Goal: Task Accomplishment & Management: Use online tool/utility

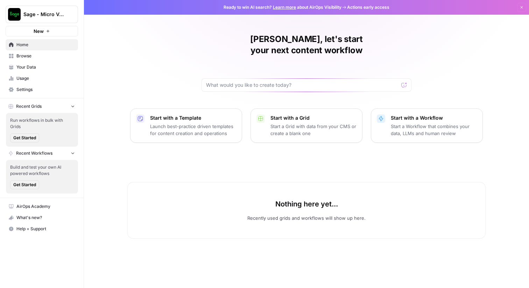
click at [160, 59] on div "[PERSON_NAME], let's start your next content workflow Start with a Template Lau…" at bounding box center [306, 144] width 445 height 288
click at [62, 11] on span "Sage - Micro Verticals" at bounding box center [44, 14] width 42 height 7
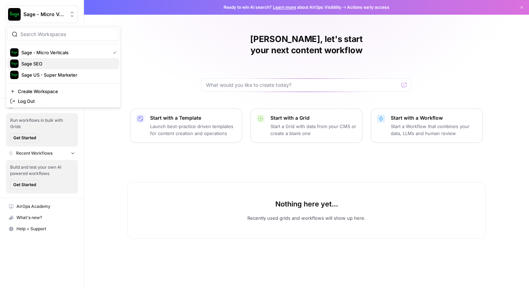
click at [50, 64] on span "Sage SEO" at bounding box center [67, 63] width 92 height 7
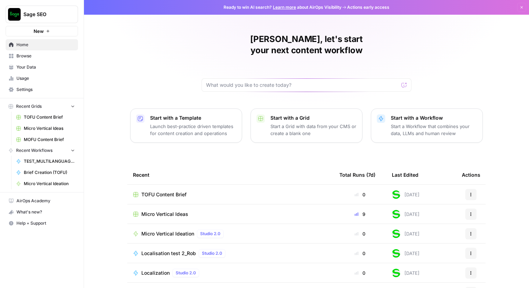
click at [37, 57] on span "Browse" at bounding box center [45, 56] width 58 height 6
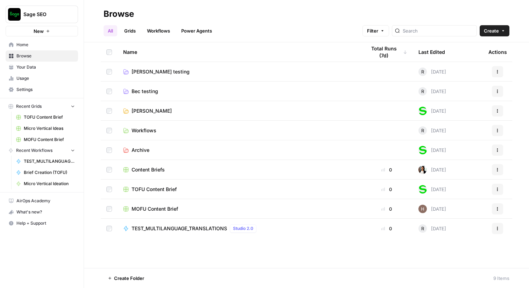
click at [143, 110] on span "[PERSON_NAME]" at bounding box center [152, 110] width 40 height 7
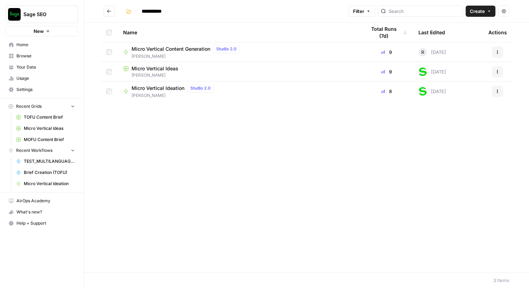
click at [153, 89] on span "Micro Vertical Ideation" at bounding box center [158, 88] width 53 height 7
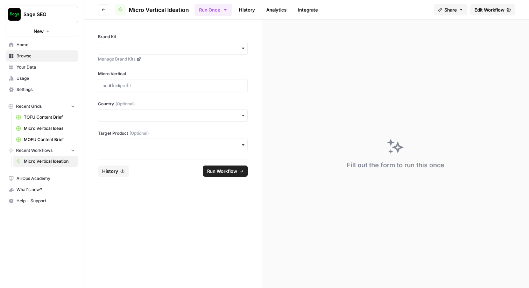
click at [488, 11] on span "Edit Workflow" at bounding box center [490, 9] width 30 height 7
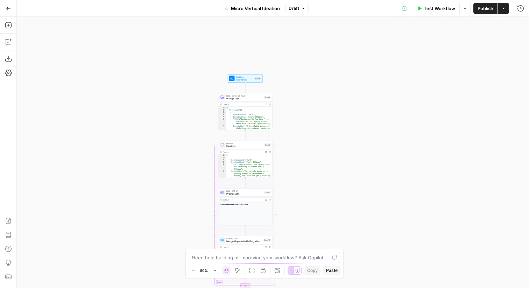
drag, startPoint x: 356, startPoint y: 75, endPoint x: 324, endPoint y: 210, distance: 138.9
click at [324, 210] on div "Workflow Set Inputs Inputs LLM · Gemini 2.5 Flash Prompt LLM Step 2 Output Expa…" at bounding box center [273, 152] width 513 height 271
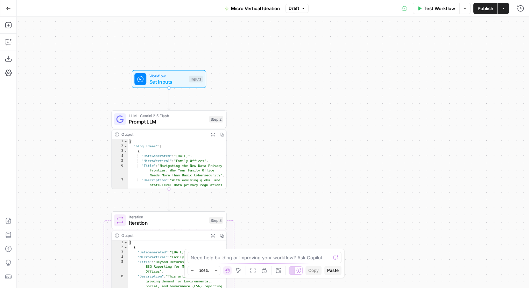
drag, startPoint x: 306, startPoint y: 178, endPoint x: 307, endPoint y: 236, distance: 58.5
click at [307, 236] on div "Workflow Set Inputs Inputs LLM · Gemini 2.5 Flash Prompt LLM Step 2 Output Expa…" at bounding box center [273, 152] width 513 height 271
click at [168, 82] on span "Set Inputs" at bounding box center [168, 82] width 37 height 7
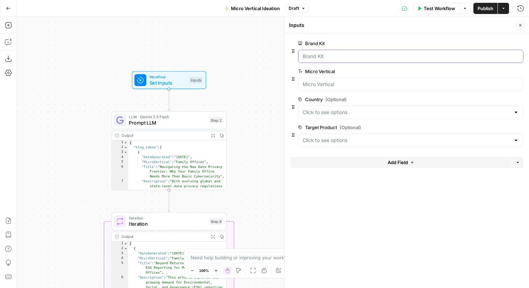
click at [320, 55] on Kit "Brand Kit" at bounding box center [411, 56] width 216 height 7
click at [332, 83] on Vertical "Micro Vertical" at bounding box center [411, 84] width 216 height 7
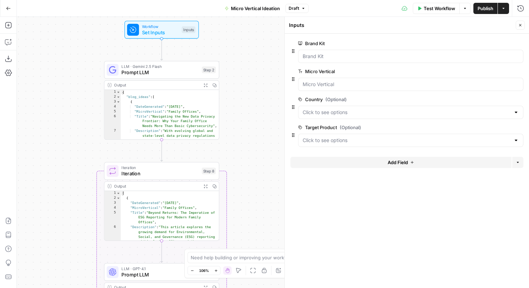
drag, startPoint x: 243, startPoint y: 124, endPoint x: 234, endPoint y: 67, distance: 57.7
click at [234, 67] on div "Workflow Set Inputs Inputs LLM · Gemini 2.5 Flash Prompt LLM Step 2 Output Expa…" at bounding box center [273, 152] width 513 height 271
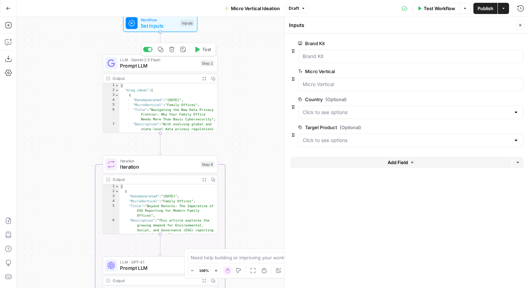
click at [158, 69] on span "Prompt LLM" at bounding box center [158, 65] width 77 height 7
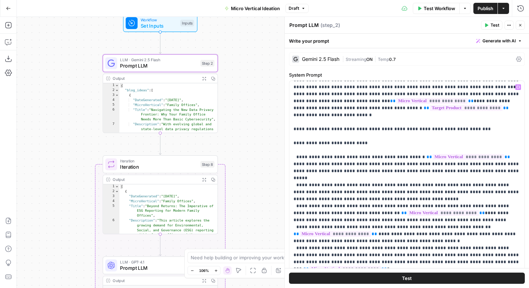
scroll to position [16, 0]
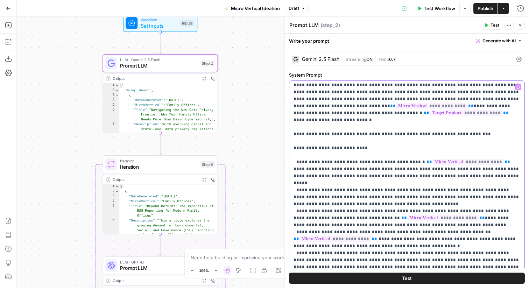
drag, startPoint x: 314, startPoint y: 155, endPoint x: 361, endPoint y: 179, distance: 52.9
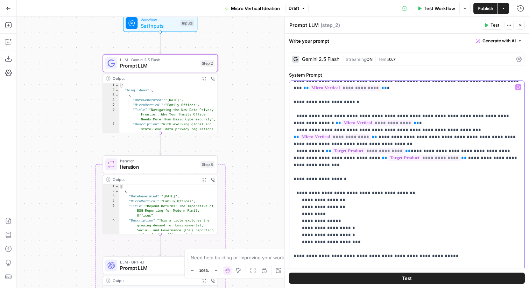
scroll to position [195, 0]
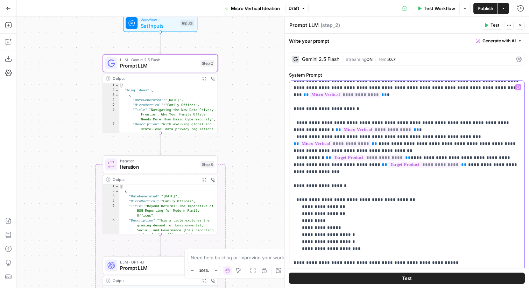
drag, startPoint x: 324, startPoint y: 101, endPoint x: 354, endPoint y: 135, distance: 45.1
click at [354, 135] on p "**********" at bounding box center [407, 164] width 227 height 553
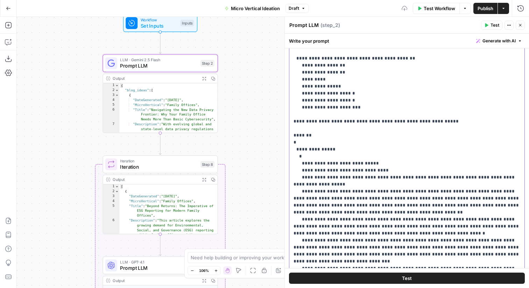
scroll to position [273, 0]
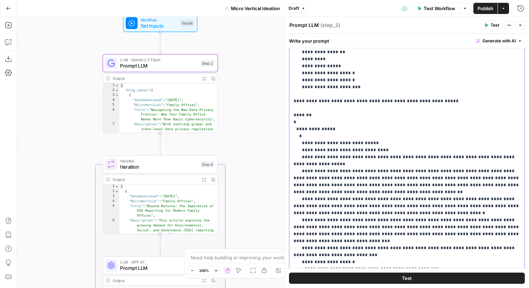
drag, startPoint x: 307, startPoint y: 101, endPoint x: 377, endPoint y: 251, distance: 165.7
click at [377, 251] on p "**********" at bounding box center [407, 3] width 227 height 553
click at [268, 142] on div "Workflow Set Inputs Inputs LLM · Gemini 2.5 Flash Prompt LLM Step 2 Output Expa…" at bounding box center [273, 152] width 513 height 271
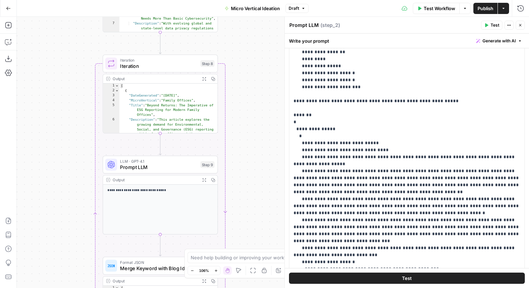
drag, startPoint x: 262, startPoint y: 148, endPoint x: 262, endPoint y: 47, distance: 100.8
click at [262, 47] on div "Workflow Set Inputs Inputs LLM · Gemini 2.5 Flash Prompt LLM Step 2 Output Expa…" at bounding box center [273, 152] width 513 height 271
drag, startPoint x: 262, startPoint y: 47, endPoint x: 262, endPoint y: 56, distance: 8.8
click at [262, 55] on div "Workflow Set Inputs Inputs LLM · Gemini 2.5 Flash Prompt LLM Step 2 Output Expa…" at bounding box center [273, 152] width 513 height 271
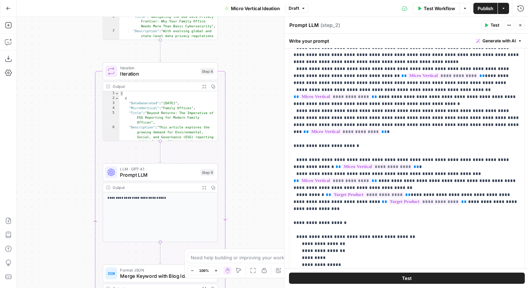
scroll to position [0, 0]
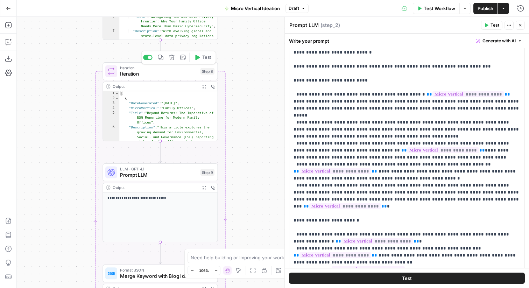
click at [165, 70] on span "Iteration" at bounding box center [158, 73] width 77 height 7
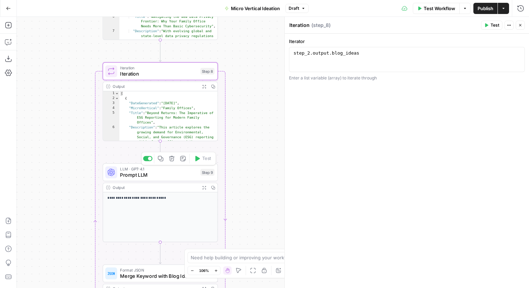
click at [169, 173] on span "Prompt LLM" at bounding box center [158, 174] width 77 height 7
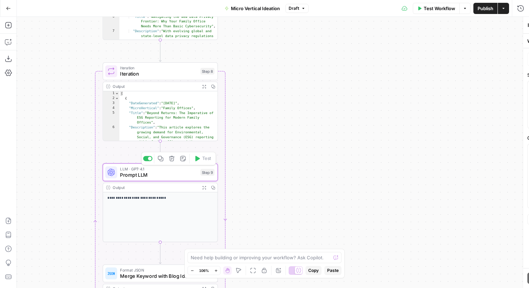
type textarea "Prompt LLM"
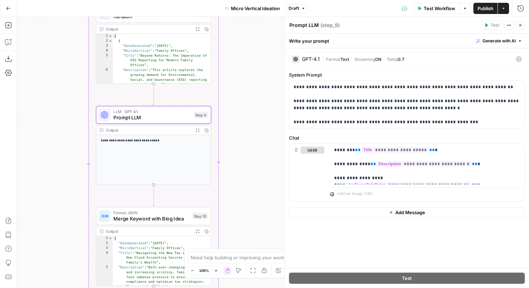
drag, startPoint x: 242, startPoint y: 182, endPoint x: 235, endPoint y: 104, distance: 78.4
click at [235, 104] on div "Workflow Set Inputs Inputs LLM · Gemini 2.5 Flash Prompt LLM Step 2 Output Expa…" at bounding box center [273, 152] width 513 height 271
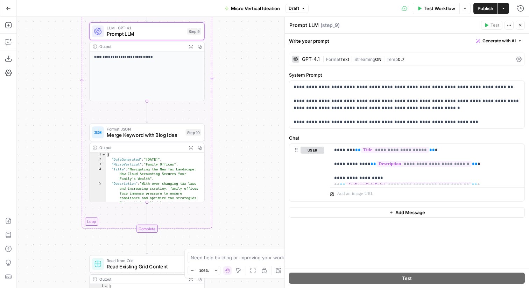
drag, startPoint x: 266, startPoint y: 171, endPoint x: 260, endPoint y: 106, distance: 65.4
click at [260, 106] on div "Workflow Set Inputs Inputs LLM · Gemini 2.5 Flash Prompt LLM Step 2 Output Expa…" at bounding box center [273, 152] width 513 height 271
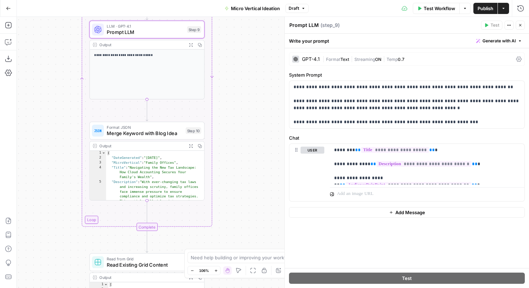
click at [145, 134] on span "Merge Keyword with Blog Idea" at bounding box center [145, 133] width 76 height 7
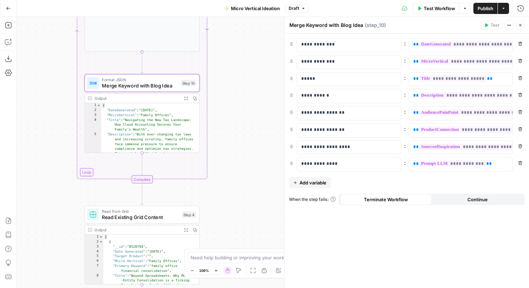
drag, startPoint x: 229, startPoint y: 190, endPoint x: 224, endPoint y: 134, distance: 56.6
click at [224, 134] on div "Workflow Set Inputs Inputs LLM · Gemini 2.5 Flash Prompt LLM Step 2 Output Expa…" at bounding box center [273, 152] width 513 height 271
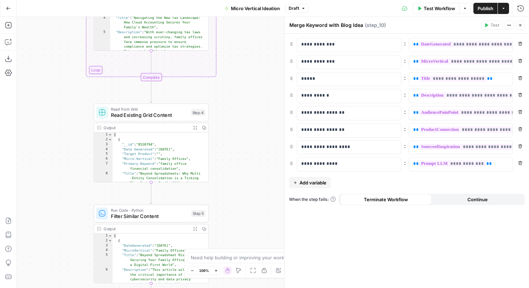
drag, startPoint x: 233, startPoint y: 207, endPoint x: 242, endPoint y: 113, distance: 93.9
click at [242, 113] on div "Workflow Set Inputs Inputs LLM · Gemini 2.5 Flash Prompt LLM Step 2 Output Expa…" at bounding box center [273, 152] width 513 height 271
click at [151, 114] on span "Read Existing Grid Content" at bounding box center [149, 114] width 77 height 7
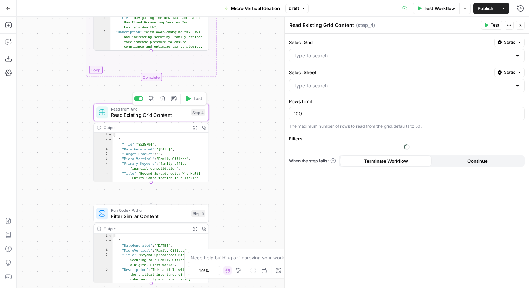
type input "Micro Vertical Ideas"
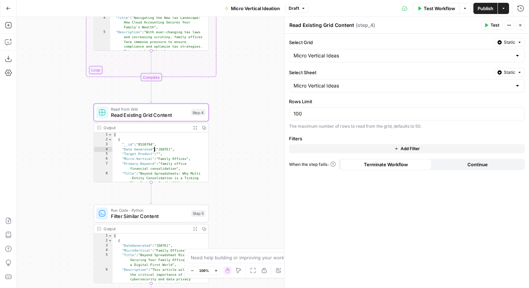
click at [151, 148] on div "[ { "__id" : "8528794" , "Date Generated" : "[DATE]" , "Target Product" : "" , …" at bounding box center [161, 184] width 96 height 103
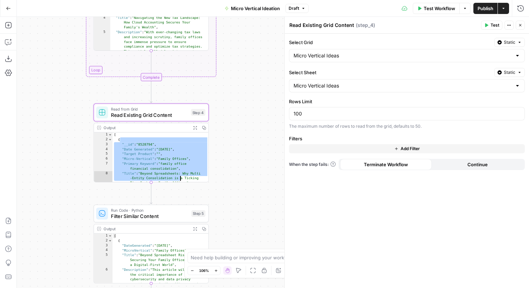
drag, startPoint x: 135, startPoint y: 139, endPoint x: 175, endPoint y: 175, distance: 54.1
click at [175, 175] on div "[ { "__id" : "8528794" , "Date Generated" : "[DATE]" , "Target Product" : "" , …" at bounding box center [161, 184] width 96 height 103
type textarea "**********"
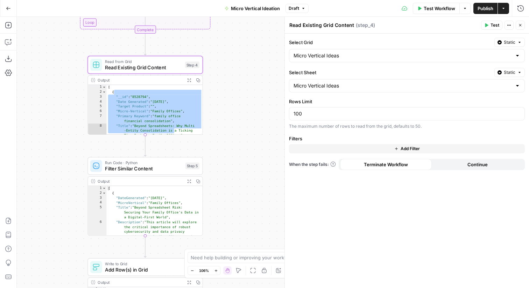
drag, startPoint x: 237, startPoint y: 181, endPoint x: 229, endPoint y: 85, distance: 96.7
click at [229, 85] on div "Workflow Set Inputs Inputs LLM · Gemini 2.5 Flash Prompt LLM Step 2 Output Expa…" at bounding box center [273, 152] width 513 height 271
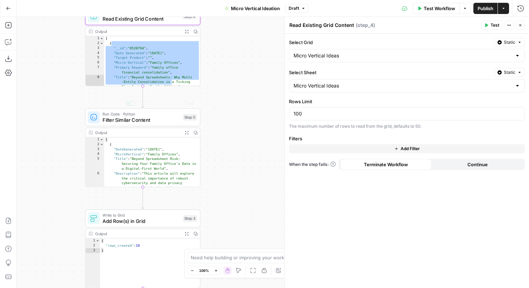
type textarea "**********"
click at [143, 155] on div "[ { "DateGenerated" : "[DATE]" , "MicroVertical" : "Family Offices" , "Title" :…" at bounding box center [152, 189] width 96 height 103
click at [144, 118] on span "Filter Similar Content" at bounding box center [141, 119] width 77 height 7
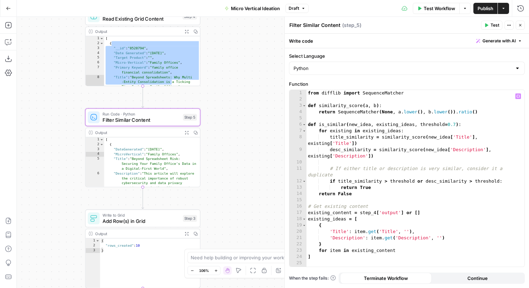
type textarea "**********"
drag, startPoint x: 456, startPoint y: 124, endPoint x: 420, endPoint y: 123, distance: 36.5
click at [420, 123] on div "from difflib import SequenceMatcher def similarity_score ( a , b ) : return Seq…" at bounding box center [416, 184] width 218 height 189
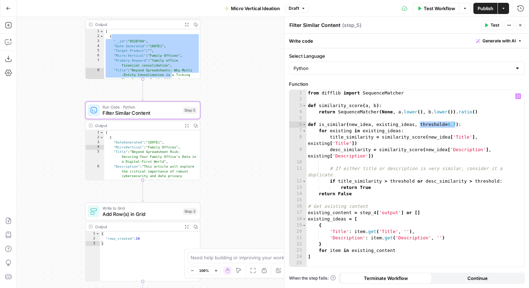
drag, startPoint x: 236, startPoint y: 192, endPoint x: 243, endPoint y: 91, distance: 101.4
click at [243, 91] on div "Workflow Set Inputs Inputs LLM · Gemini 2.5 Flash Prompt LLM Step 2 Output Expa…" at bounding box center [273, 152] width 513 height 271
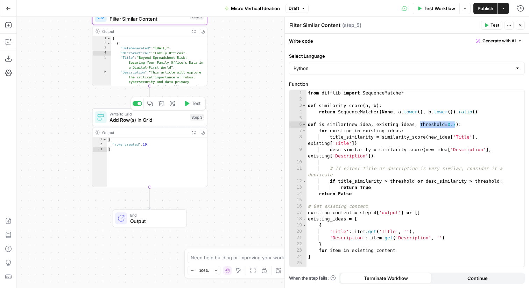
click at [125, 120] on span "Add Row(s) in Grid" at bounding box center [148, 119] width 77 height 7
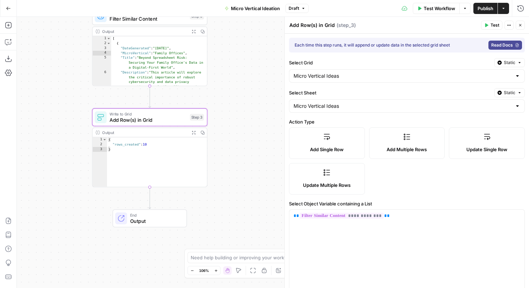
click at [252, 134] on div "Workflow Set Inputs Inputs LLM · Gemini 2.5 Flash Prompt LLM Step 2 Output Expa…" at bounding box center [273, 152] width 513 height 271
drag, startPoint x: 251, startPoint y: 78, endPoint x: 241, endPoint y: 174, distance: 95.7
click at [241, 174] on div "Workflow Set Inputs Inputs LLM · Gemini 2.5 Flash Prompt LLM Step 2 Output Expa…" at bounding box center [273, 152] width 513 height 271
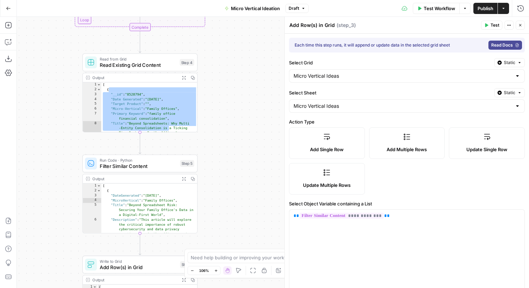
drag, startPoint x: 229, startPoint y: 74, endPoint x: 233, endPoint y: 166, distance: 92.2
click at [233, 164] on div "Workflow Set Inputs Inputs LLM · Gemini 2.5 Flash Prompt LLM Step 2 Output Expa…" at bounding box center [273, 152] width 513 height 271
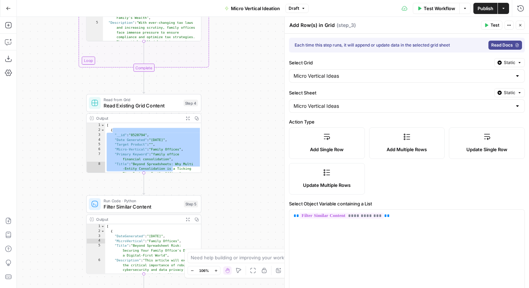
drag, startPoint x: 228, startPoint y: 76, endPoint x: 222, endPoint y: 171, distance: 95.8
click at [222, 171] on div "Workflow Set Inputs Inputs LLM · Gemini 2.5 Flash Prompt LLM Step 2 Output Expa…" at bounding box center [273, 152] width 513 height 271
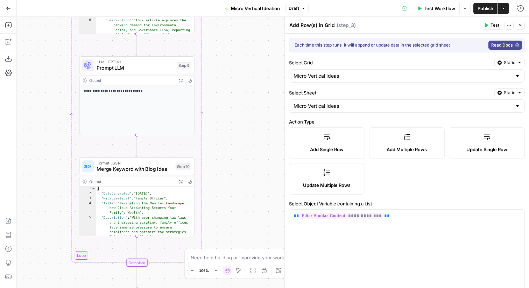
drag, startPoint x: 222, startPoint y: 88, endPoint x: 221, endPoint y: 191, distance: 103.0
click at [221, 191] on div "Workflow Set Inputs Inputs LLM · Gemini 2.5 Flash Prompt LLM Step 2 Output Expa…" at bounding box center [273, 152] width 513 height 271
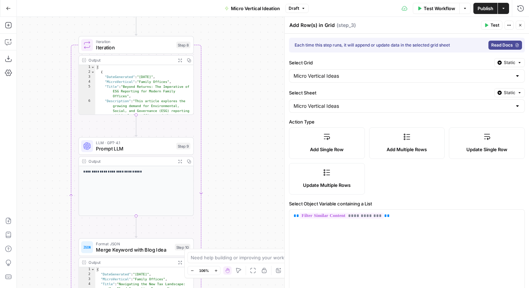
drag, startPoint x: 230, startPoint y: 99, endPoint x: 232, endPoint y: 235, distance: 135.9
click at [231, 230] on div "Workflow Set Inputs Inputs LLM · Gemini 2.5 Flash Prompt LLM Step 2 Output Expa…" at bounding box center [273, 152] width 513 height 271
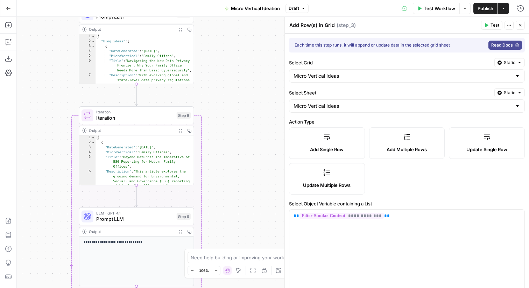
drag, startPoint x: 234, startPoint y: 127, endPoint x: 229, endPoint y: 207, distance: 80.7
click at [229, 206] on div "Workflow Set Inputs Inputs LLM · Gemini 2.5 Flash Prompt LLM Step 2 Output Expa…" at bounding box center [273, 152] width 513 height 271
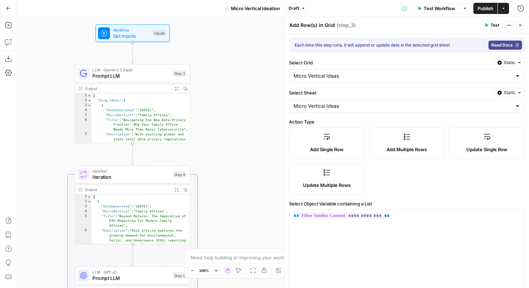
click at [7, 10] on icon "button" at bounding box center [8, 8] width 5 height 5
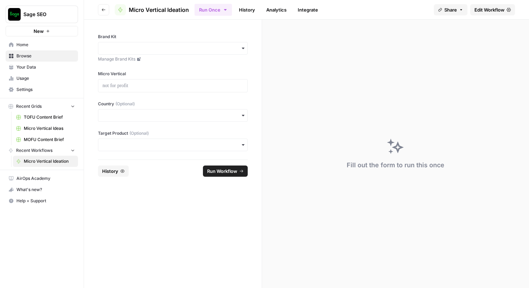
click at [33, 47] on span "Home" at bounding box center [45, 45] width 58 height 6
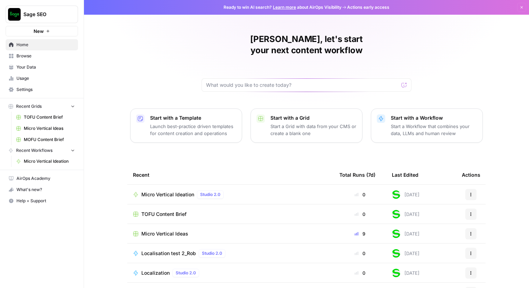
scroll to position [34, 0]
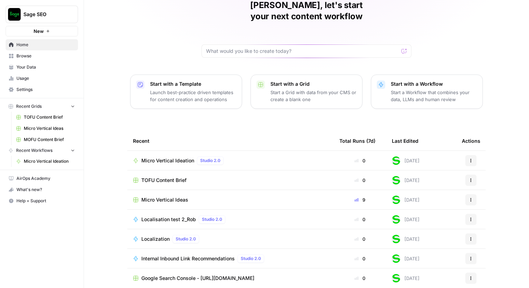
click at [171, 177] on span "TOFU Content Brief" at bounding box center [163, 180] width 45 height 7
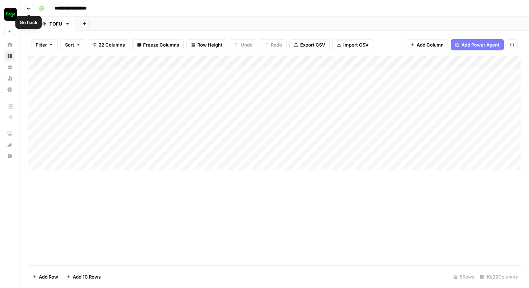
click at [28, 7] on icon "button" at bounding box center [29, 8] width 4 height 4
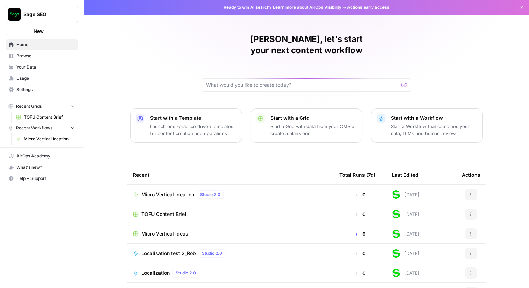
click at [23, 59] on link "Browse" at bounding box center [42, 55] width 72 height 11
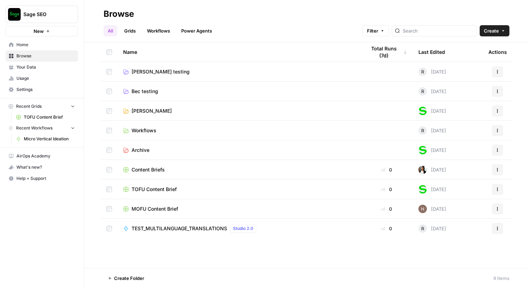
click at [158, 31] on link "Workflows" at bounding box center [159, 30] width 32 height 11
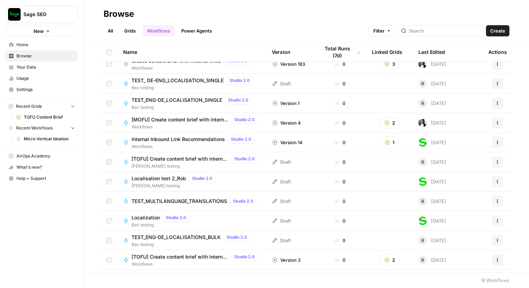
scroll to position [44, 0]
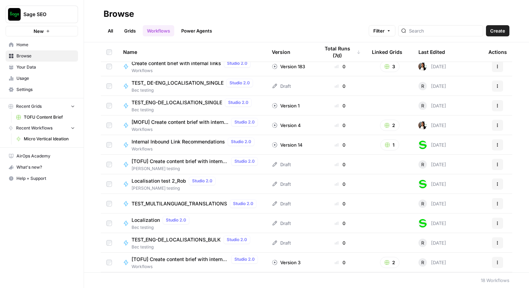
click at [179, 160] on span "[TOFU] Create content brief with internal links_Rob M Testing" at bounding box center [180, 161] width 97 height 7
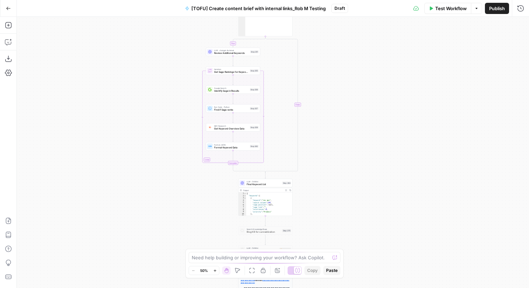
drag, startPoint x: 401, startPoint y: 83, endPoint x: 384, endPoint y: 222, distance: 140.0
click at [384, 222] on div "true false true false true false true false true false true false Workflow Set …" at bounding box center [273, 152] width 513 height 271
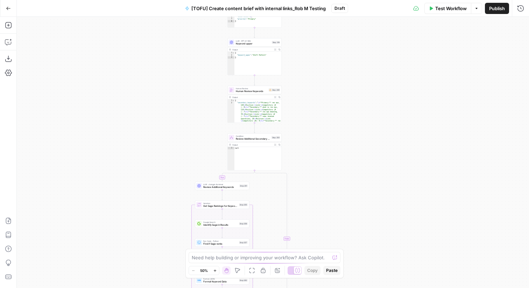
drag, startPoint x: 363, startPoint y: 80, endPoint x: 359, endPoint y: 226, distance: 146.1
click at [359, 226] on div "true false true false true false true false true false true false Workflow Set …" at bounding box center [273, 152] width 513 height 271
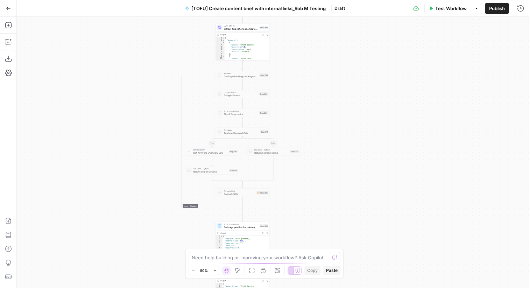
drag, startPoint x: 352, startPoint y: 96, endPoint x: 342, endPoint y: 219, distance: 123.3
click at [342, 219] on div "true false true false true false true false true false true false Workflow Set …" at bounding box center [273, 152] width 513 height 271
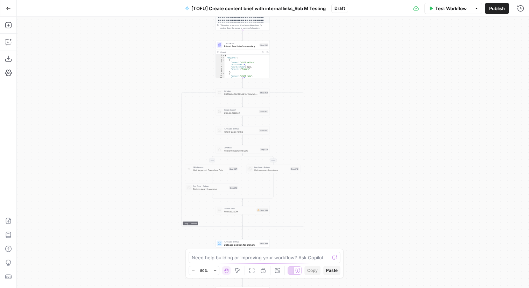
drag, startPoint x: 352, startPoint y: 104, endPoint x: 352, endPoint y: 122, distance: 17.5
click at [352, 122] on div "true false true false true false true false true false true false Workflow Set …" at bounding box center [273, 152] width 513 height 271
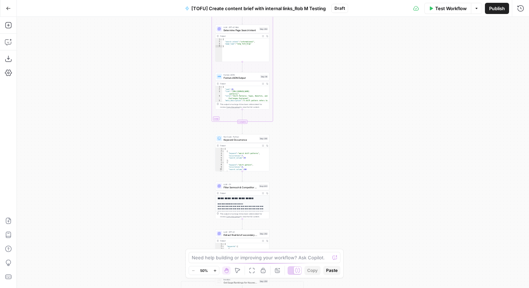
drag, startPoint x: 335, startPoint y: 64, endPoint x: 333, endPoint y: 252, distance: 188.4
click at [334, 253] on body "Sage SEO New Home Browse Your Data Usage Settings Recent Grids TOFU Content Bri…" at bounding box center [264, 144] width 529 height 288
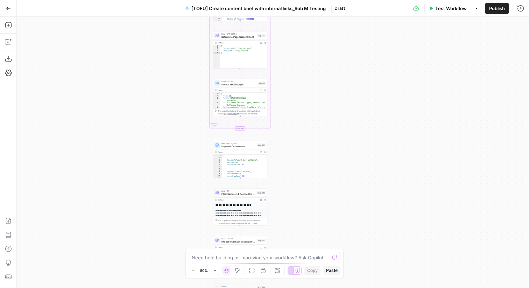
drag, startPoint x: 331, startPoint y: 119, endPoint x: 303, endPoint y: 252, distance: 135.6
click at [303, 252] on body "Sage SEO New Home Browse Your Data Usage Settings Recent Grids TOFU Content Bri…" at bounding box center [264, 144] width 529 height 288
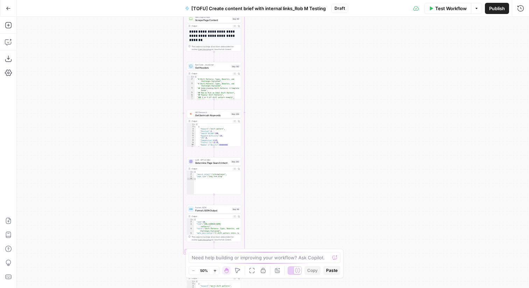
drag, startPoint x: 321, startPoint y: 96, endPoint x: 317, endPoint y: 227, distance: 131.4
click at [317, 226] on div "true false true false true false true false true false true false Workflow Set …" at bounding box center [273, 152] width 513 height 271
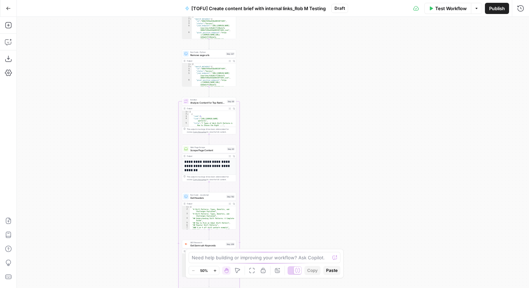
click at [9, 9] on icon "button" at bounding box center [8, 8] width 5 height 5
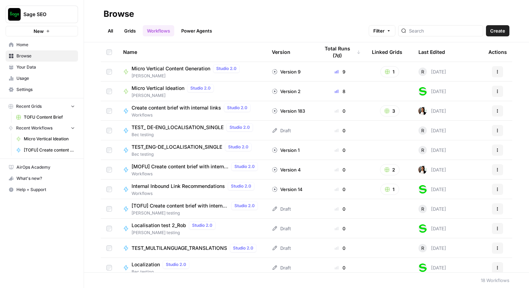
click at [165, 30] on link "Workflows" at bounding box center [159, 30] width 32 height 11
click at [106, 30] on link "All" at bounding box center [111, 30] width 14 height 11
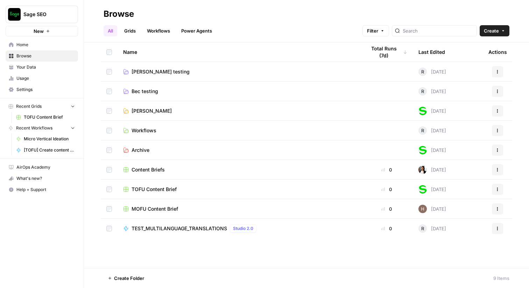
click at [146, 171] on span "Content Briefs" at bounding box center [148, 169] width 33 height 7
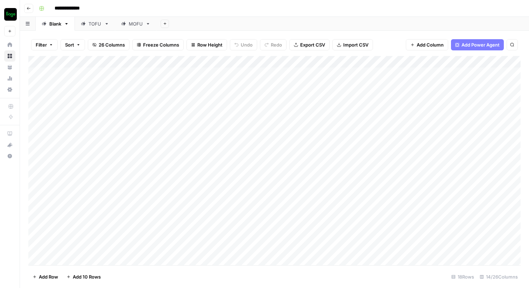
click at [31, 11] on button "Go back" at bounding box center [28, 8] width 9 height 9
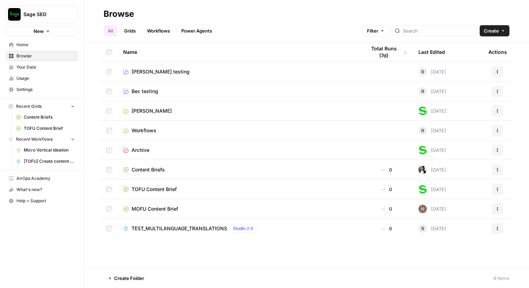
click at [145, 131] on span "Workflows" at bounding box center [144, 130] width 25 height 7
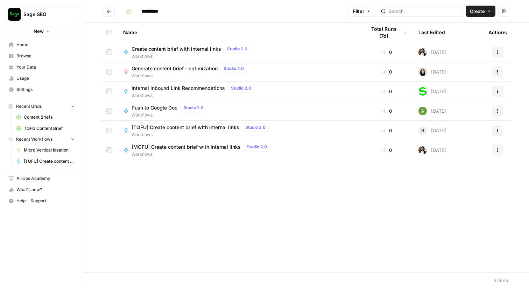
click at [152, 49] on span "Create content brief with internal links" at bounding box center [177, 49] width 90 height 7
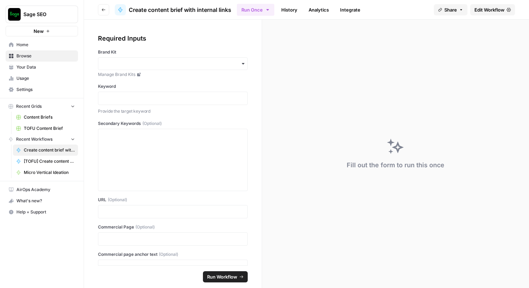
click at [485, 12] on span "Edit Workflow" at bounding box center [490, 9] width 30 height 7
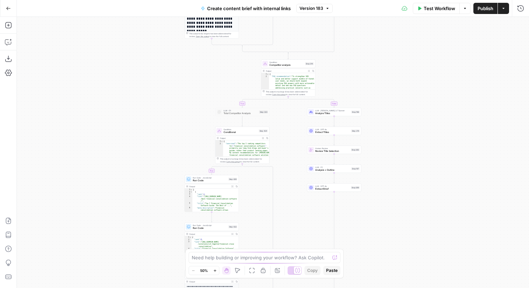
drag, startPoint x: 394, startPoint y: 76, endPoint x: 379, endPoint y: 209, distance: 134.2
click at [372, 222] on div "true false true false true false true false true false true false true false tr…" at bounding box center [273, 152] width 513 height 271
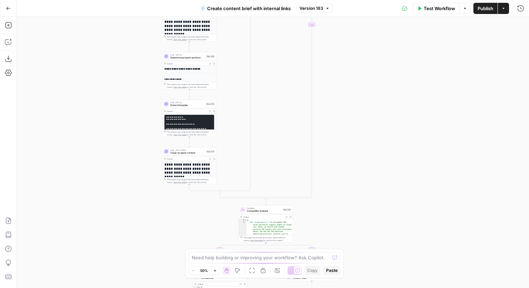
click at [292, 271] on div at bounding box center [295, 270] width 14 height 8
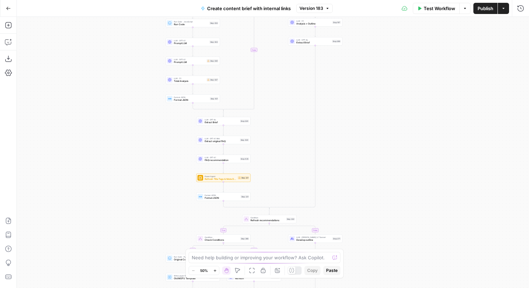
drag, startPoint x: 354, startPoint y: 208, endPoint x: 357, endPoint y: 59, distance: 148.9
click at [357, 59] on div "true false true true false true true true false true false true false true fals…" at bounding box center [273, 152] width 513 height 271
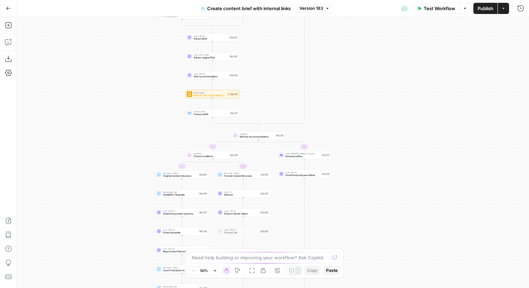
drag, startPoint x: 389, startPoint y: 164, endPoint x: 374, endPoint y: 69, distance: 96.1
click at [375, 71] on div "true false true true false true true true false true false true false true fals…" at bounding box center [273, 152] width 513 height 271
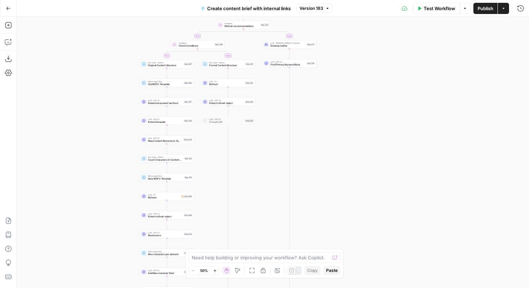
drag, startPoint x: 388, startPoint y: 204, endPoint x: 376, endPoint y: 103, distance: 102.6
click at [376, 103] on div "true false true true false true true true false true false true false true fals…" at bounding box center [273, 152] width 513 height 271
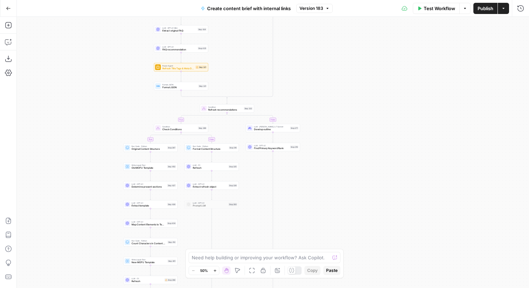
drag, startPoint x: 358, startPoint y: 43, endPoint x: 341, endPoint y: 133, distance: 91.5
click at [341, 133] on div "true false true true false true true true false true false true false true fals…" at bounding box center [273, 152] width 513 height 271
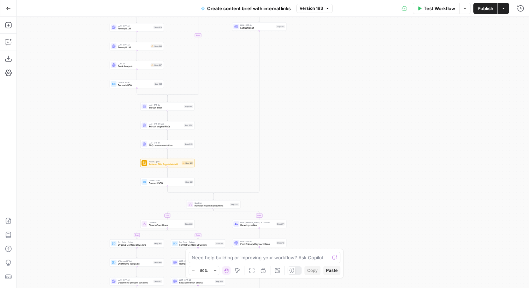
drag, startPoint x: 331, startPoint y: 95, endPoint x: 314, endPoint y: 227, distance: 133.1
click at [314, 227] on div "true false true true false true true true false true false true false true fals…" at bounding box center [273, 152] width 513 height 271
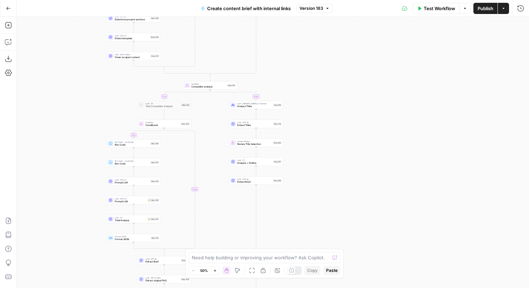
drag, startPoint x: 337, startPoint y: 103, endPoint x: 338, endPoint y: 216, distance: 113.5
click at [338, 216] on div "true false true true false true true true false true false true false true fals…" at bounding box center [273, 152] width 513 height 271
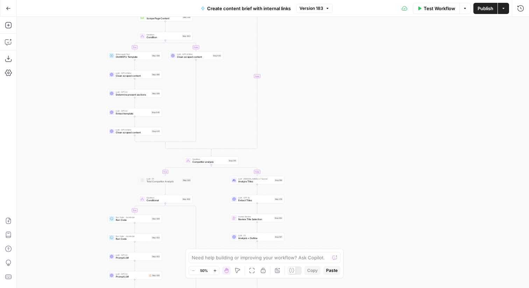
drag, startPoint x: 334, startPoint y: 73, endPoint x: 332, endPoint y: 217, distance: 143.6
click at [332, 215] on div "true false true true false true true true false true false true false true fals…" at bounding box center [273, 152] width 513 height 271
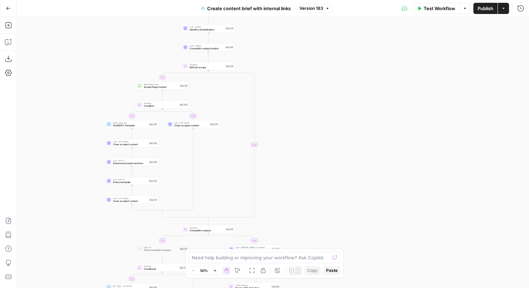
drag, startPoint x: 354, startPoint y: 91, endPoint x: 354, endPoint y: 199, distance: 107.1
click at [354, 197] on div "true false true true false true true true false true false true false true fals…" at bounding box center [273, 152] width 513 height 271
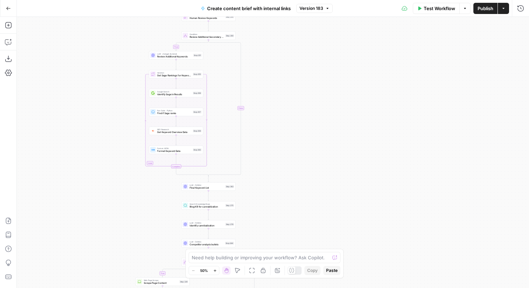
drag, startPoint x: 349, startPoint y: 99, endPoint x: 349, endPoint y: 191, distance: 91.7
click at [349, 191] on div "true false true true false true true true false true false true false true fals…" at bounding box center [273, 152] width 513 height 271
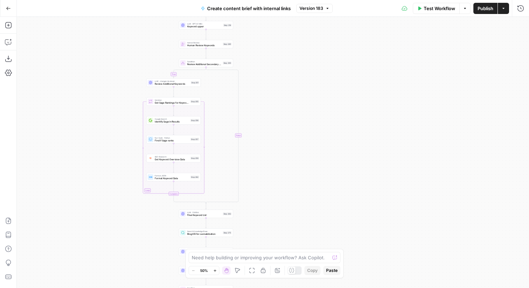
drag, startPoint x: 348, startPoint y: 86, endPoint x: 340, endPoint y: 173, distance: 87.5
click at [340, 172] on div "true false true true false true true true false true false true false true fals…" at bounding box center [273, 152] width 513 height 271
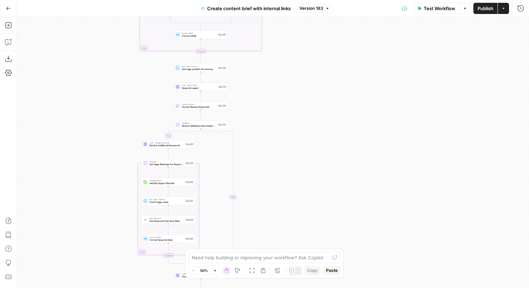
drag, startPoint x: 334, startPoint y: 87, endPoint x: 331, endPoint y: 196, distance: 108.9
click at [331, 196] on div "true false true true false true true true false true false true false true fals…" at bounding box center [273, 152] width 513 height 271
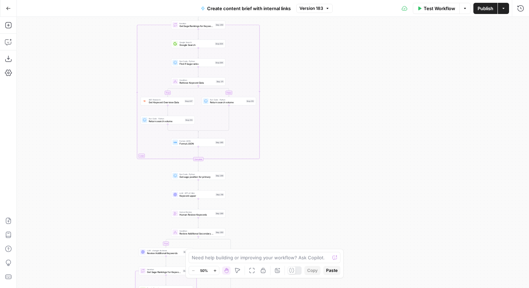
drag, startPoint x: 332, startPoint y: 96, endPoint x: 330, endPoint y: 163, distance: 67.3
click at [330, 163] on div "true false true true false true true true false true false true false true fals…" at bounding box center [273, 152] width 513 height 271
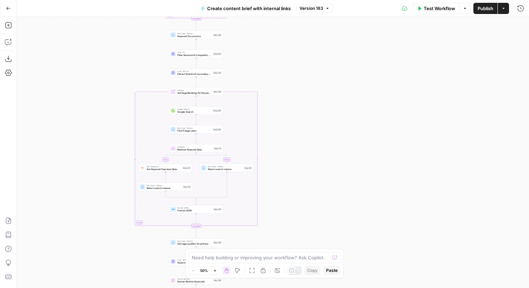
drag, startPoint x: 329, startPoint y: 89, endPoint x: 331, endPoint y: 206, distance: 117.0
click at [331, 205] on div "true false true true false true true true false true false true false true fals…" at bounding box center [273, 152] width 513 height 271
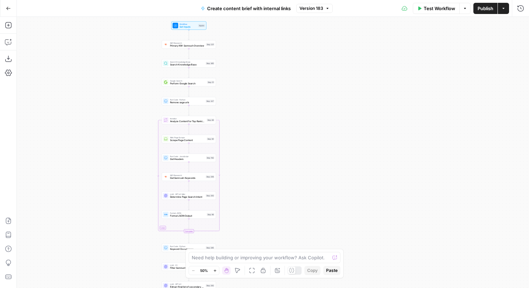
drag, startPoint x: 325, startPoint y: 105, endPoint x: 317, endPoint y: 208, distance: 103.9
click at [317, 208] on div "true false true true false true true true false true false true false true fals…" at bounding box center [273, 152] width 513 height 271
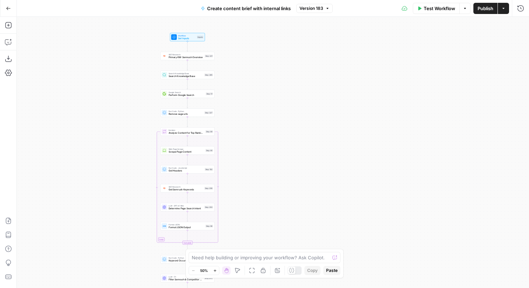
drag, startPoint x: 313, startPoint y: 83, endPoint x: 311, endPoint y: 88, distance: 5.3
click at [311, 88] on div "true false true true false true true true false true false true false true fals…" at bounding box center [273, 152] width 513 height 271
click at [354, 115] on div "true false true true false true true true false true false true false true fals…" at bounding box center [273, 152] width 513 height 271
